Goal: Transaction & Acquisition: Obtain resource

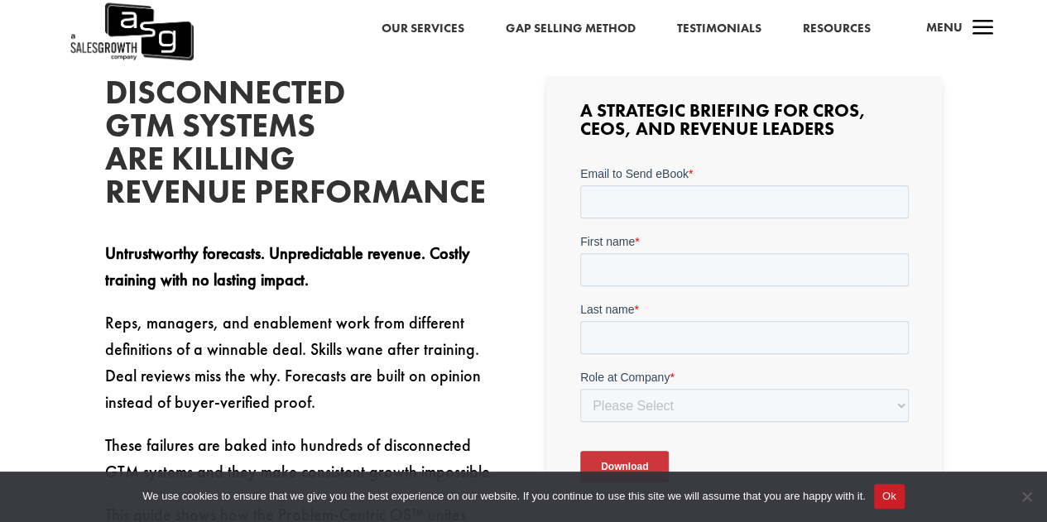
scroll to position [433, 0]
click at [184, 190] on h2 "Disconnected GTM Systems Are Killing Revenue Performance" at bounding box center [229, 145] width 248 height 141
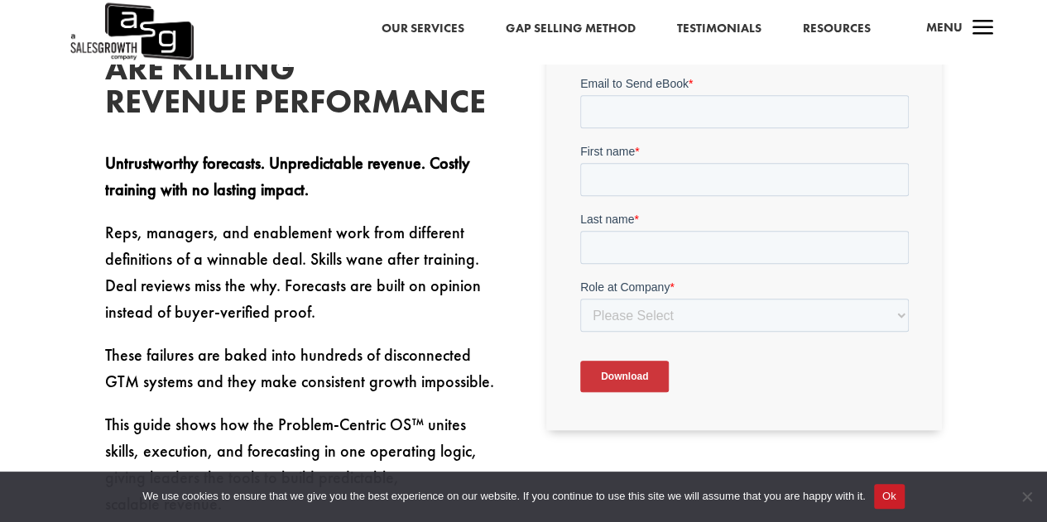
scroll to position [522, 0]
click at [690, 314] on select "Please Select C-Level (CRO, CSO, etc) Senior Leadership (VP of Sales, VP of Ena…" at bounding box center [744, 315] width 329 height 33
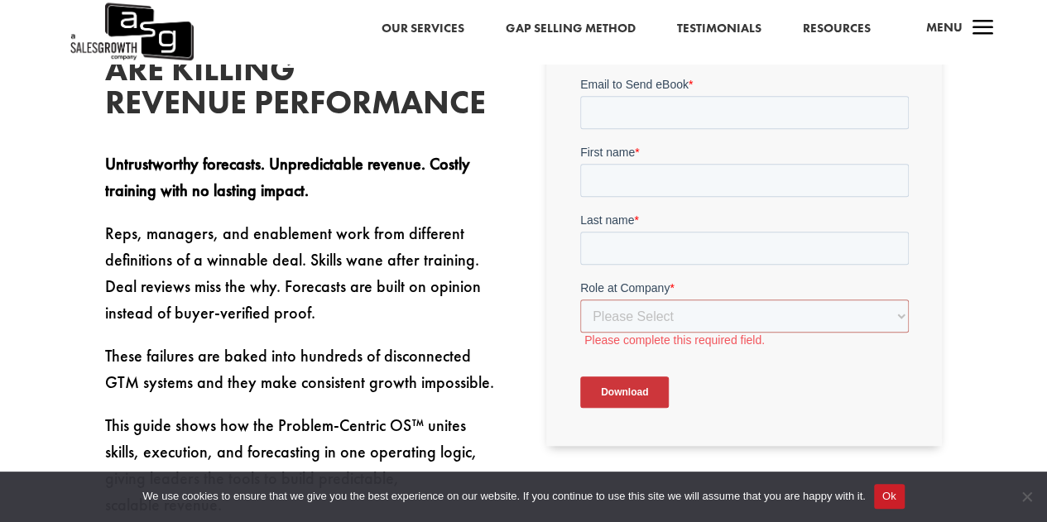
click at [503, 310] on div "Disconnected GTM Systems Are Killing Revenue Performance Untrustworthy forecast…" at bounding box center [524, 252] width 838 height 573
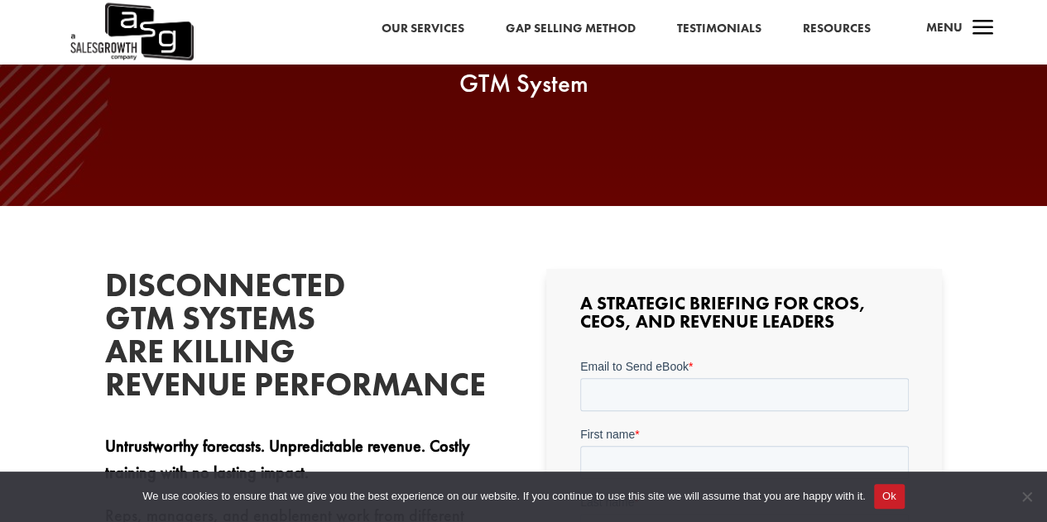
scroll to position [238, 0]
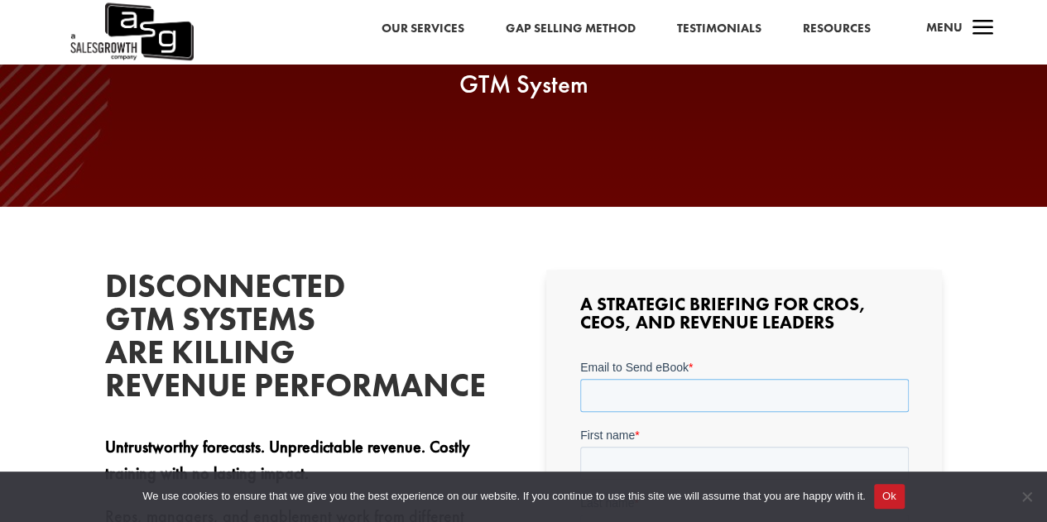
click at [641, 378] on input "Email to Send eBook *" at bounding box center [744, 394] width 329 height 33
type input "[EMAIL_ADDRESS][DOMAIN_NAME]"
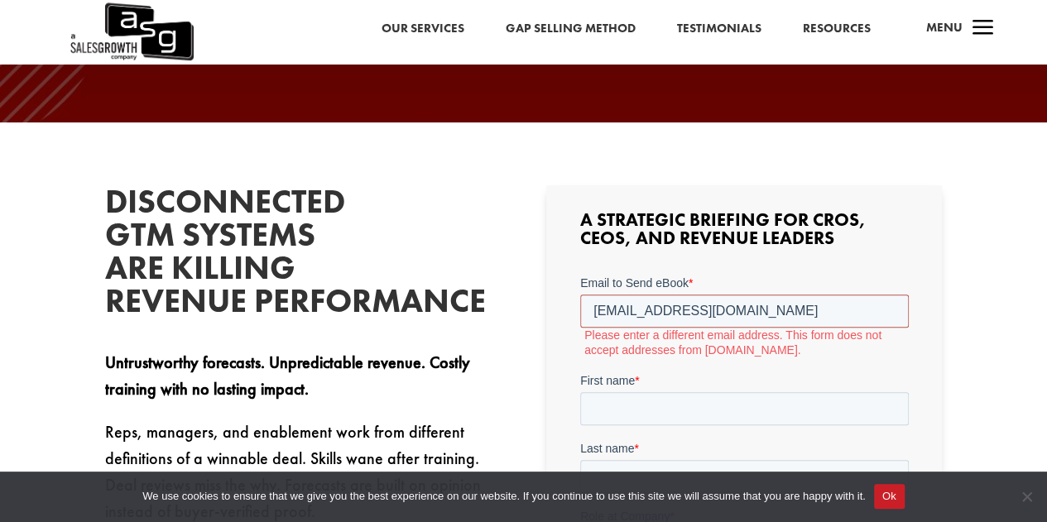
click at [799, 315] on input "[EMAIL_ADDRESS][DOMAIN_NAME]" at bounding box center [744, 310] width 329 height 33
